Goal: Information Seeking & Learning: Learn about a topic

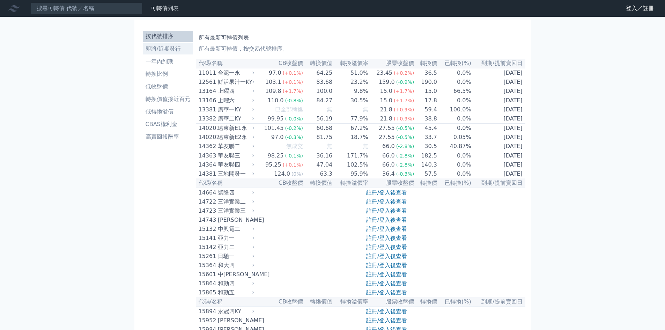
click at [174, 50] on li "即將/近期發行" at bounding box center [168, 49] width 50 height 8
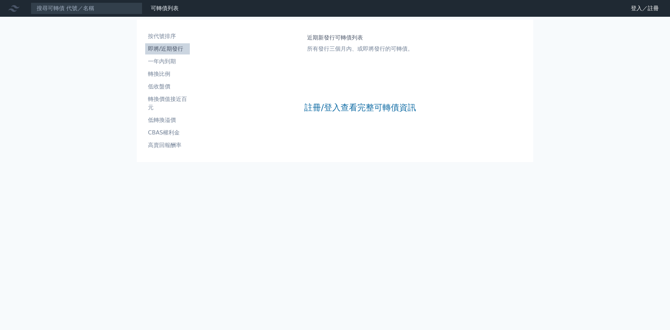
click at [378, 115] on div "註冊/登入查看完整可轉債資訊" at bounding box center [360, 107] width 112 height 92
click at [356, 111] on link "註冊/登入查看完整可轉債資訊" at bounding box center [360, 107] width 112 height 11
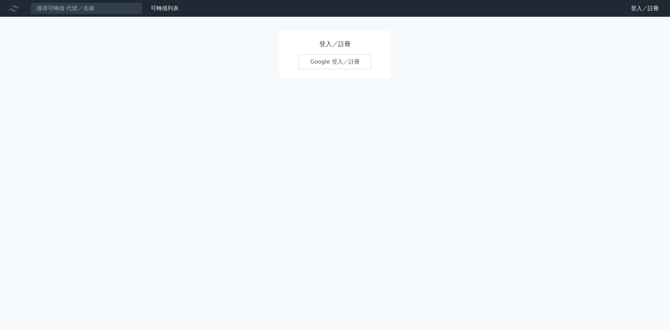
click at [327, 65] on link "Google 登入／註冊" at bounding box center [335, 61] width 73 height 15
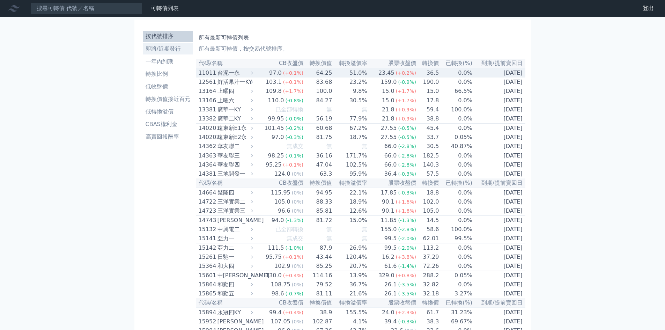
click at [174, 52] on li "即將/近期發行" at bounding box center [168, 49] width 50 height 8
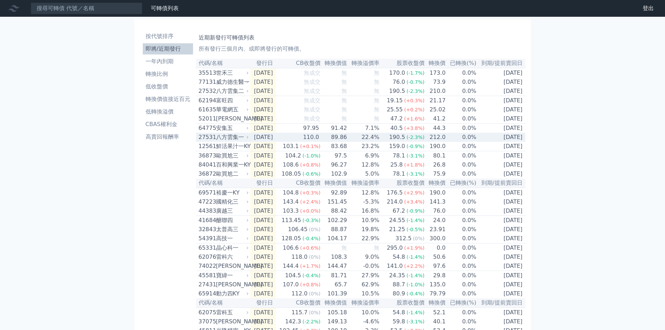
click at [243, 141] on div "八方雲集一" at bounding box center [231, 137] width 31 height 8
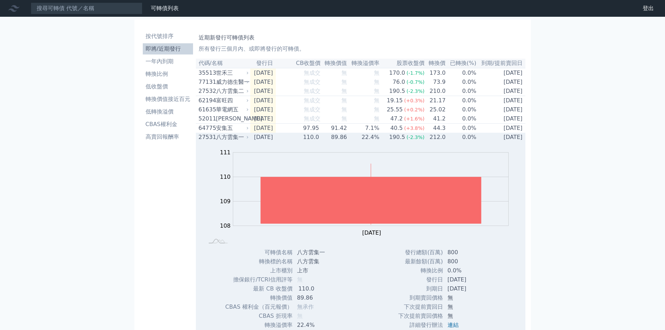
click at [226, 141] on div "八方雲集一" at bounding box center [231, 137] width 31 height 8
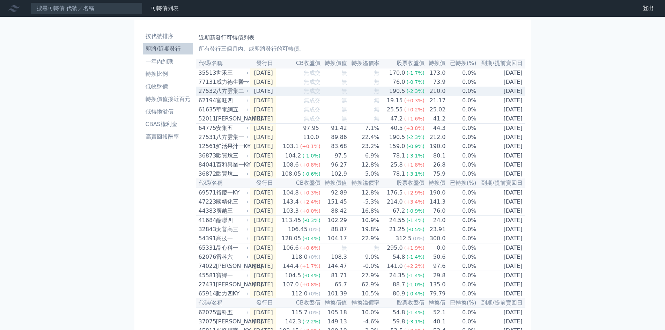
click at [231, 95] on div "八方雲集二" at bounding box center [231, 91] width 31 height 8
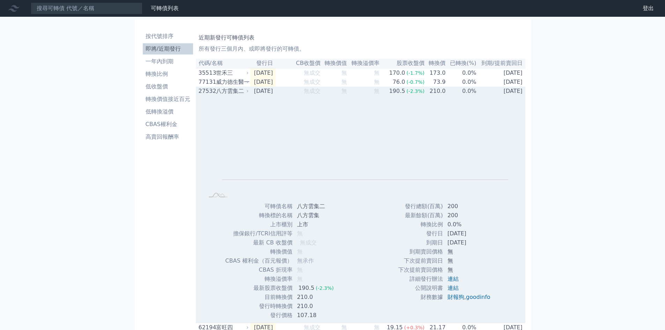
click at [231, 95] on div "八方雲集二" at bounding box center [231, 91] width 31 height 8
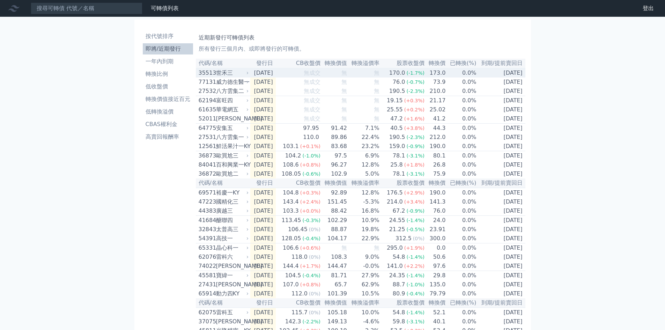
click at [243, 75] on div "世禾三" at bounding box center [231, 73] width 31 height 8
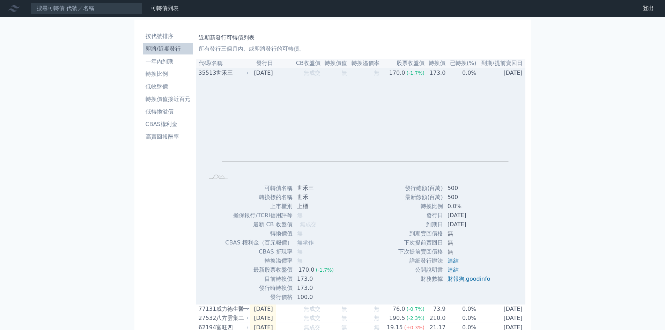
click at [243, 75] on div "世禾三" at bounding box center [231, 73] width 31 height 8
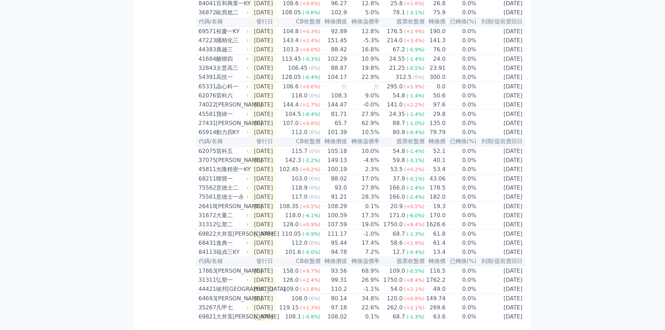
scroll to position [162, 0]
click at [276, 274] on td "[DATE]" at bounding box center [262, 269] width 25 height 9
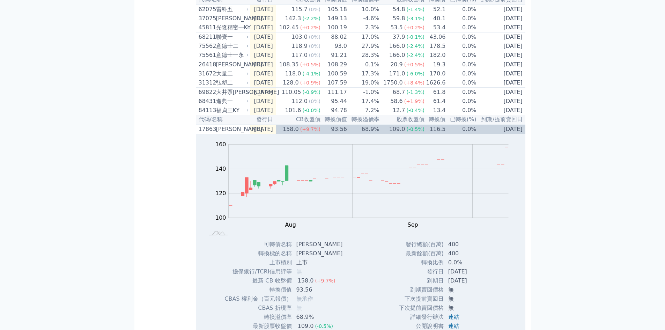
scroll to position [304, 0]
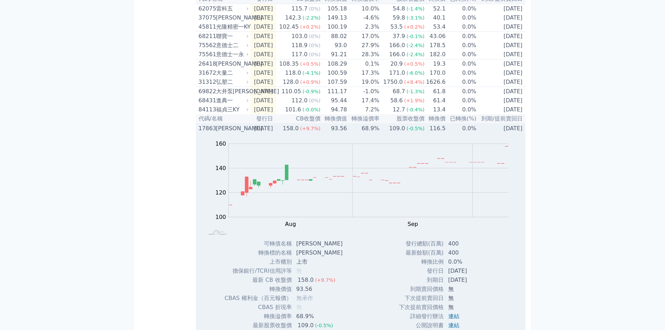
click at [260, 133] on td "[DATE]" at bounding box center [262, 128] width 25 height 9
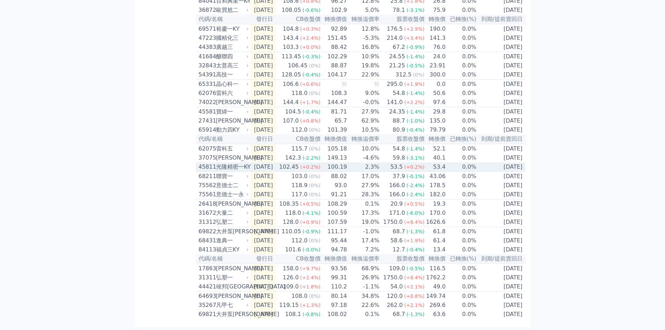
scroll to position [196, 0]
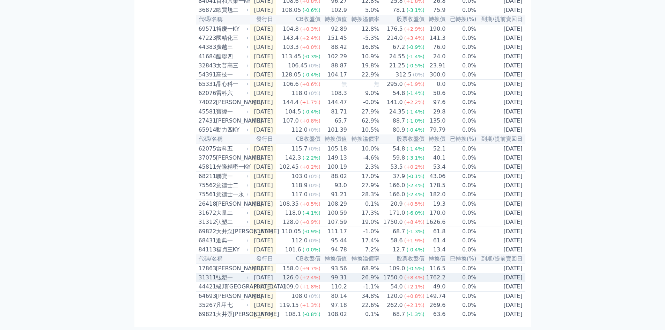
click at [262, 277] on td "[DATE]" at bounding box center [262, 277] width 25 height 9
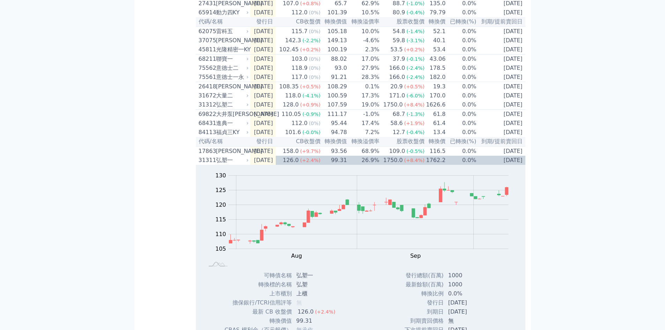
scroll to position [290, 0]
